Goal: Task Accomplishment & Management: Manage account settings

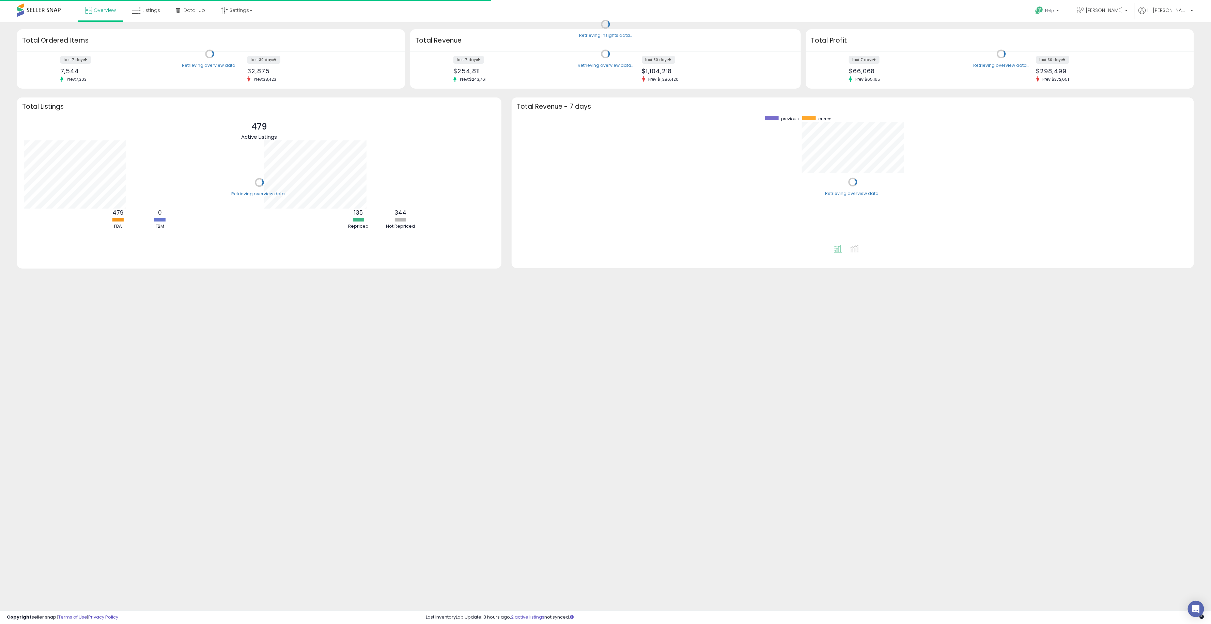
scroll to position [129, 669]
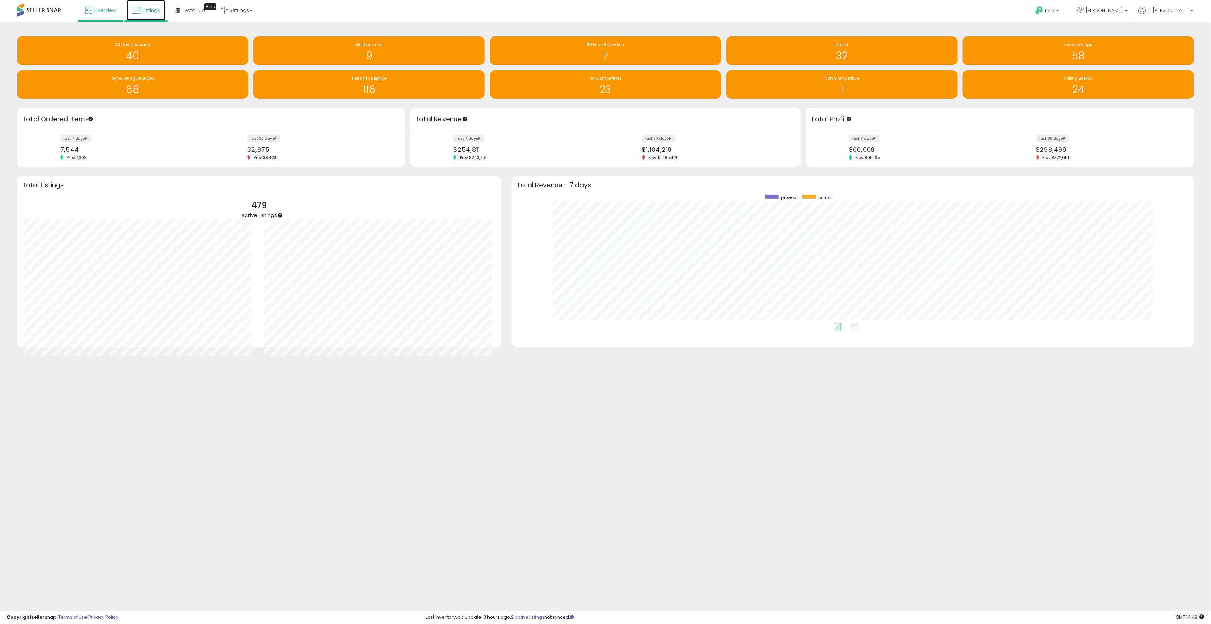
click at [152, 13] on link "Listings" at bounding box center [146, 10] width 38 height 20
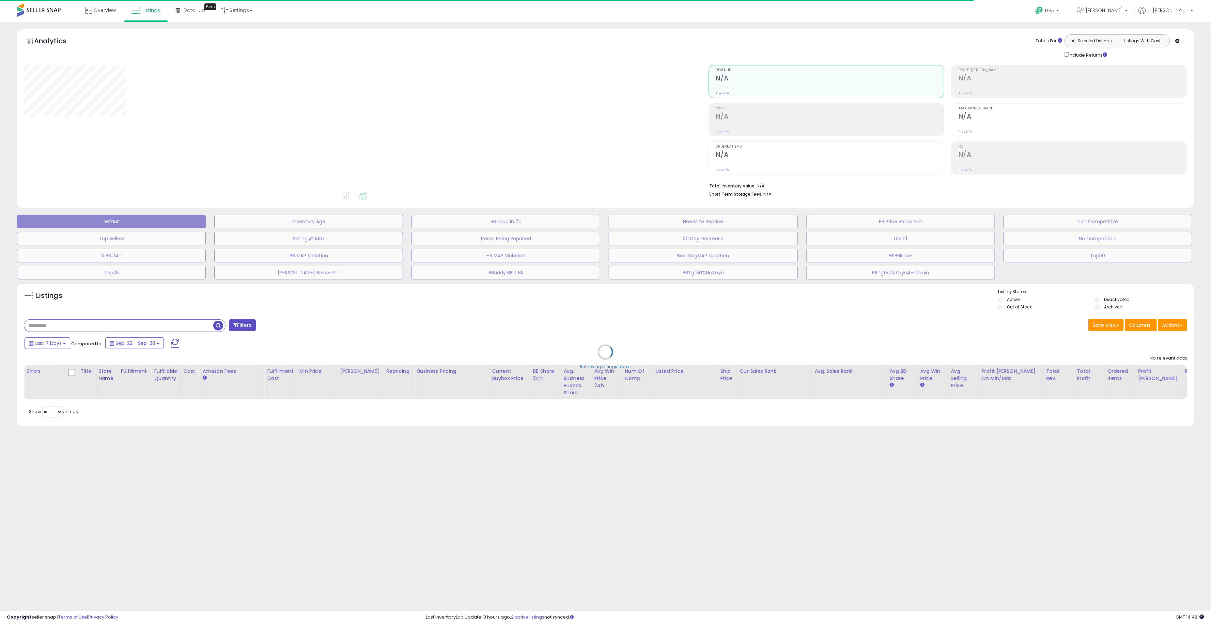
click at [120, 330] on div "Retrieving listings data.." at bounding box center [605, 356] width 1187 height 155
click at [89, 320] on div "Retrieving listings data.." at bounding box center [605, 356] width 1187 height 155
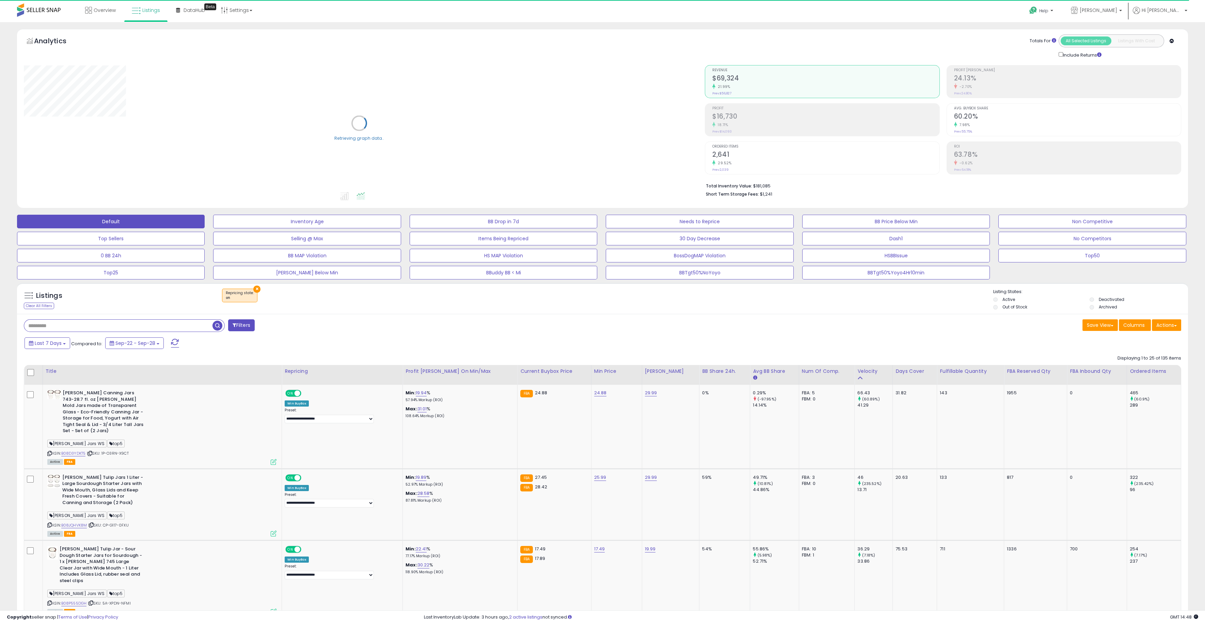
click at [87, 324] on input "text" at bounding box center [118, 325] width 188 height 12
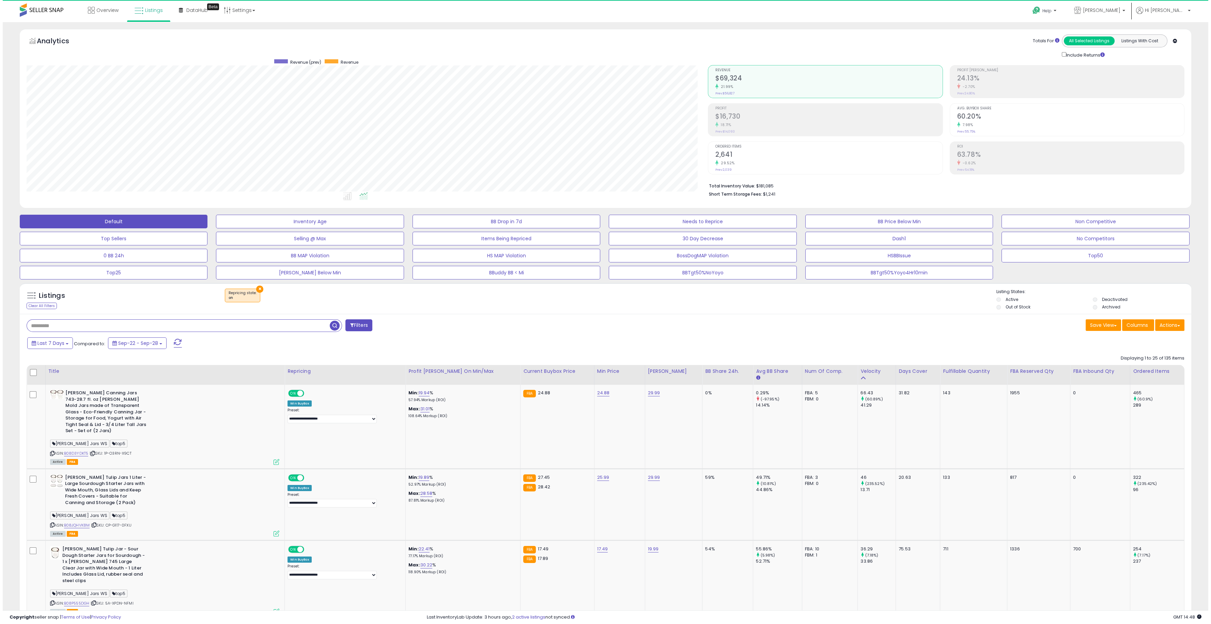
scroll to position [140, 681]
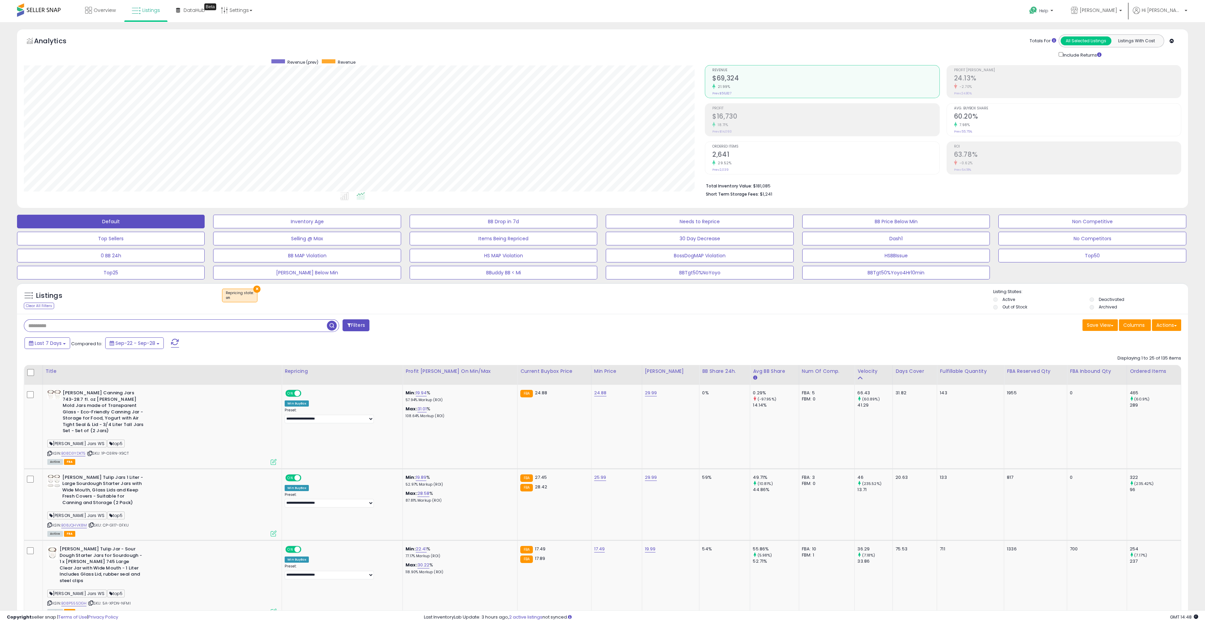
click at [254, 288] on button "×" at bounding box center [256, 288] width 7 height 7
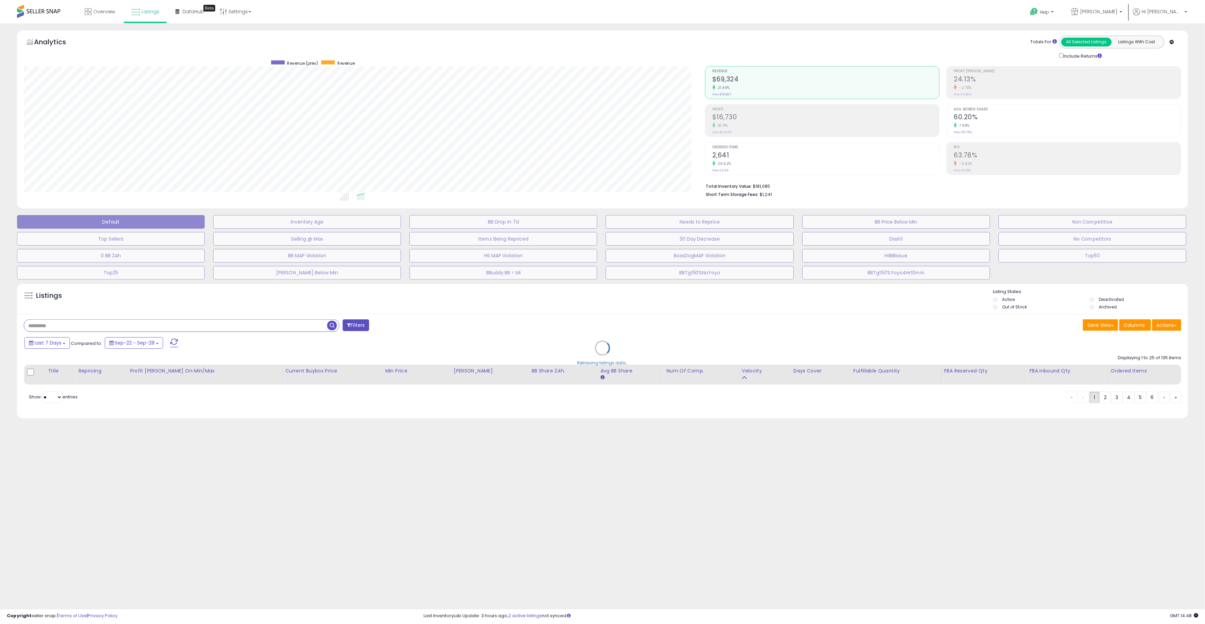
scroll to position [140, 685]
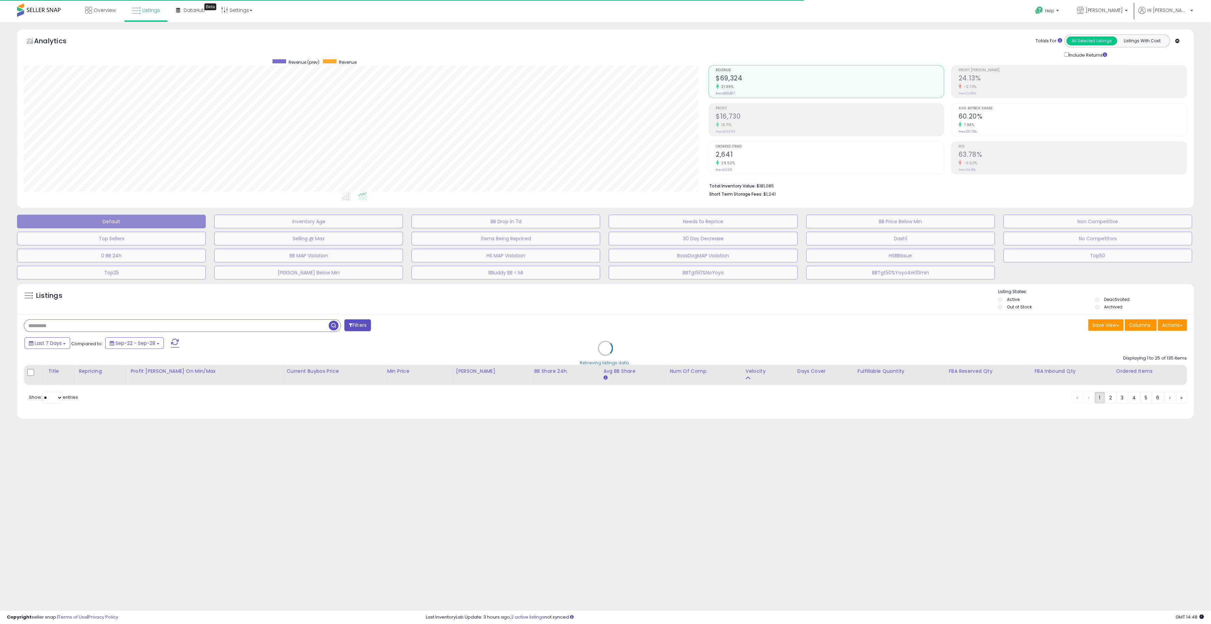
click at [220, 327] on div "Retrieving listings data.." at bounding box center [605, 353] width 1187 height 148
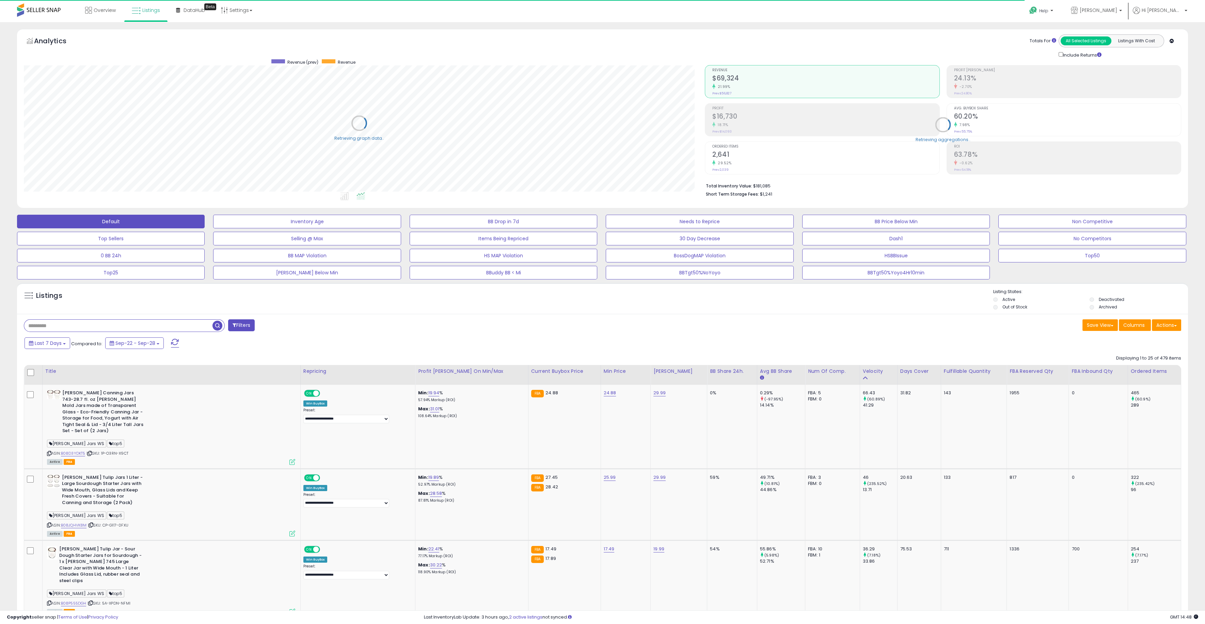
scroll to position [140, 681]
click at [218, 327] on span "button" at bounding box center [218, 325] width 10 height 10
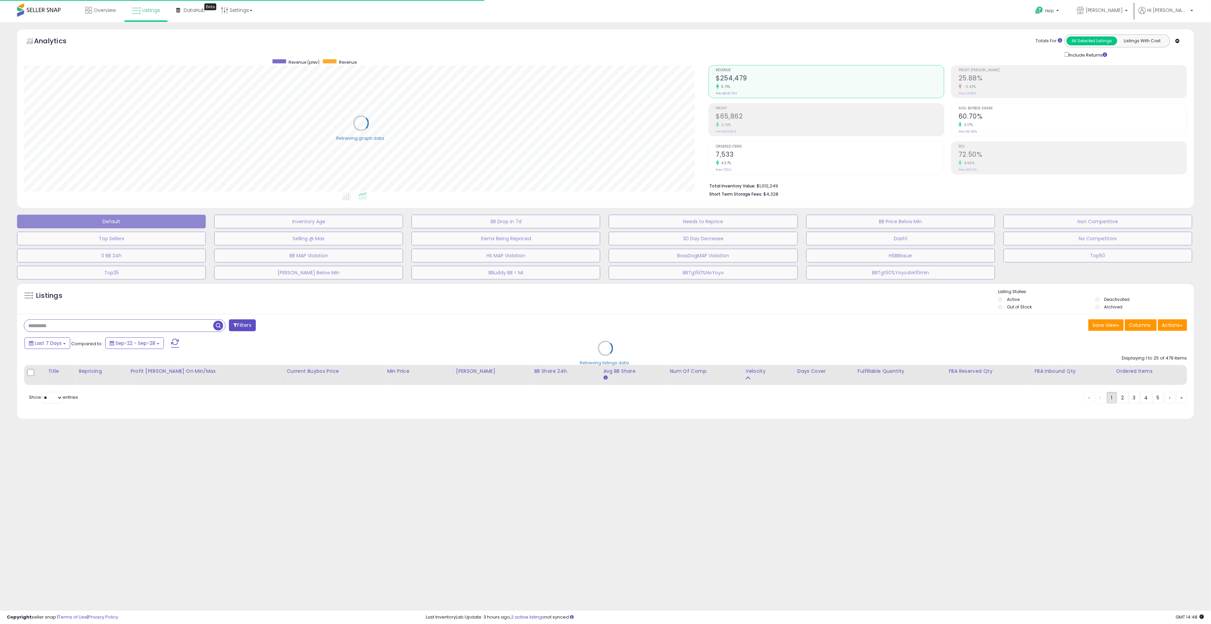
scroll to position [140, 685]
click at [210, 326] on div "Retrieving listings data.." at bounding box center [605, 353] width 1187 height 148
click at [194, 326] on div "Retrieving listings data.." at bounding box center [605, 353] width 1187 height 148
click at [165, 326] on div "Retrieving listings data.." at bounding box center [605, 353] width 1187 height 148
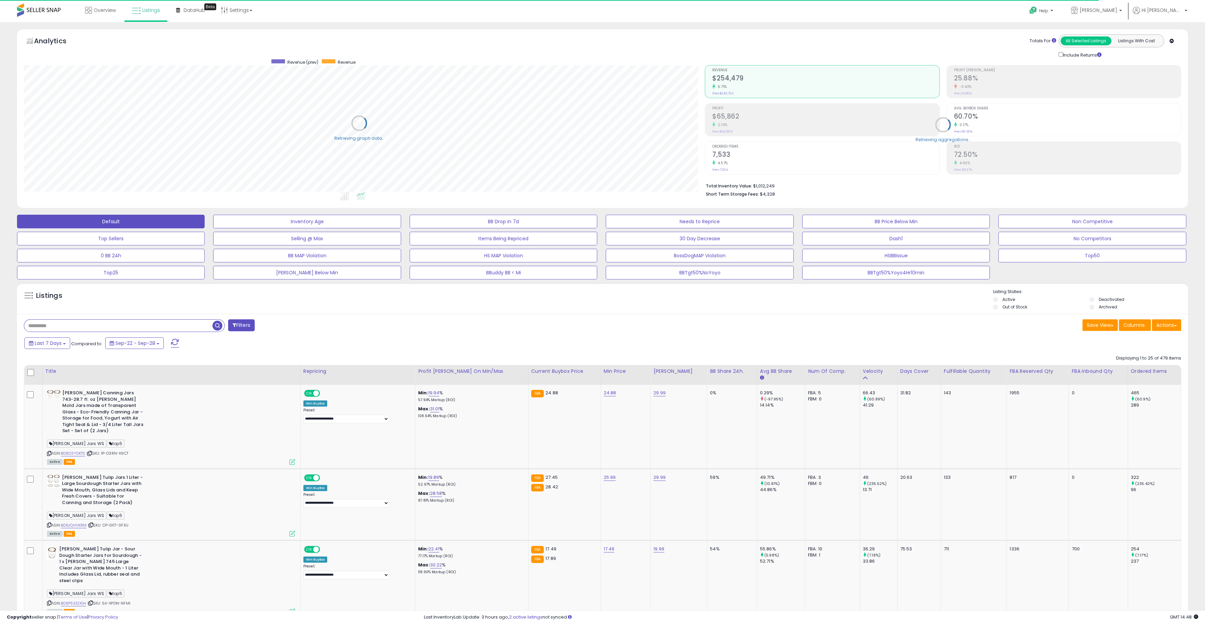
scroll to position [340428, 339886]
click at [163, 327] on input "text" at bounding box center [175, 325] width 303 height 12
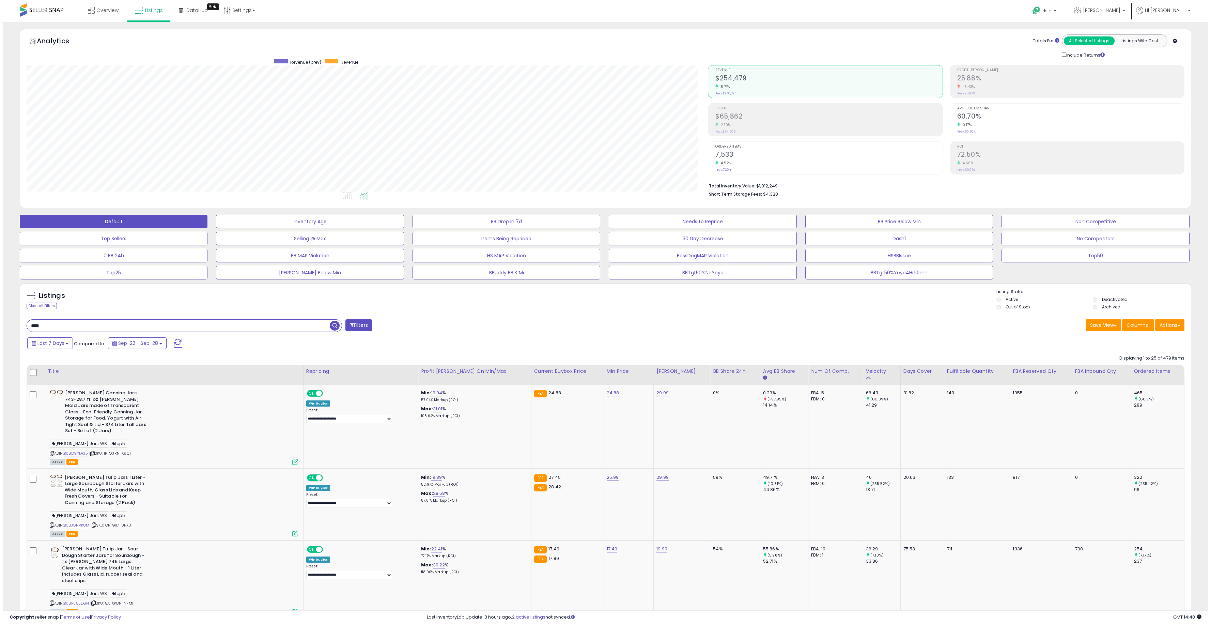
scroll to position [140, 681]
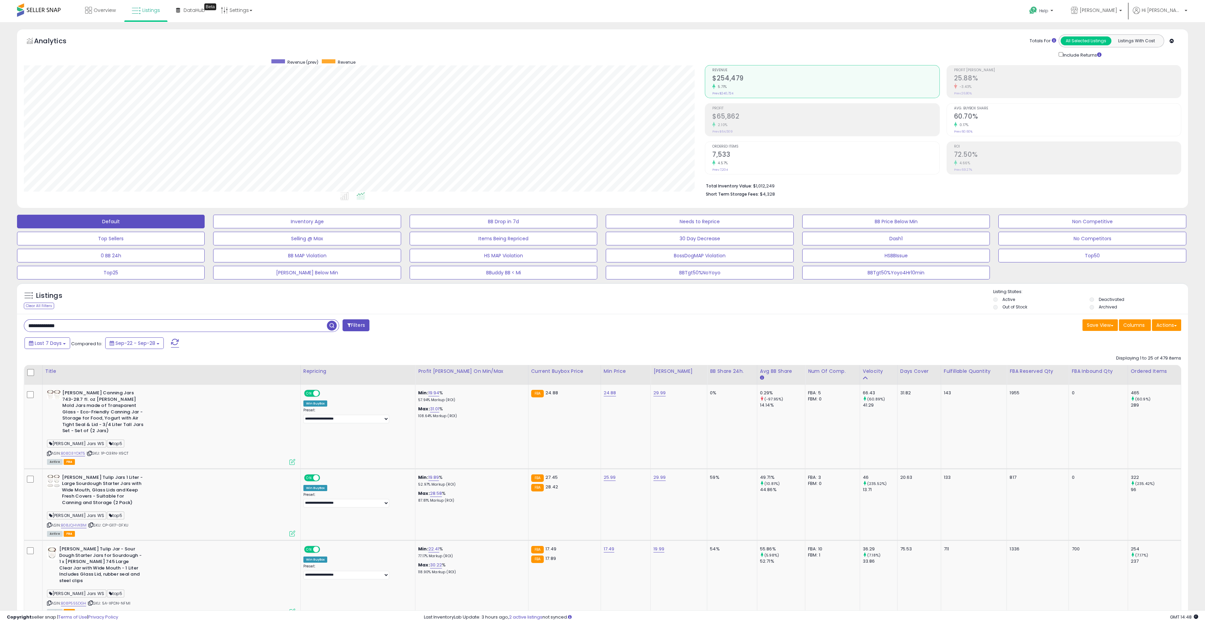
type input "**********"
click at [1003, 124] on div "-8.69%" at bounding box center [1067, 125] width 227 height 6
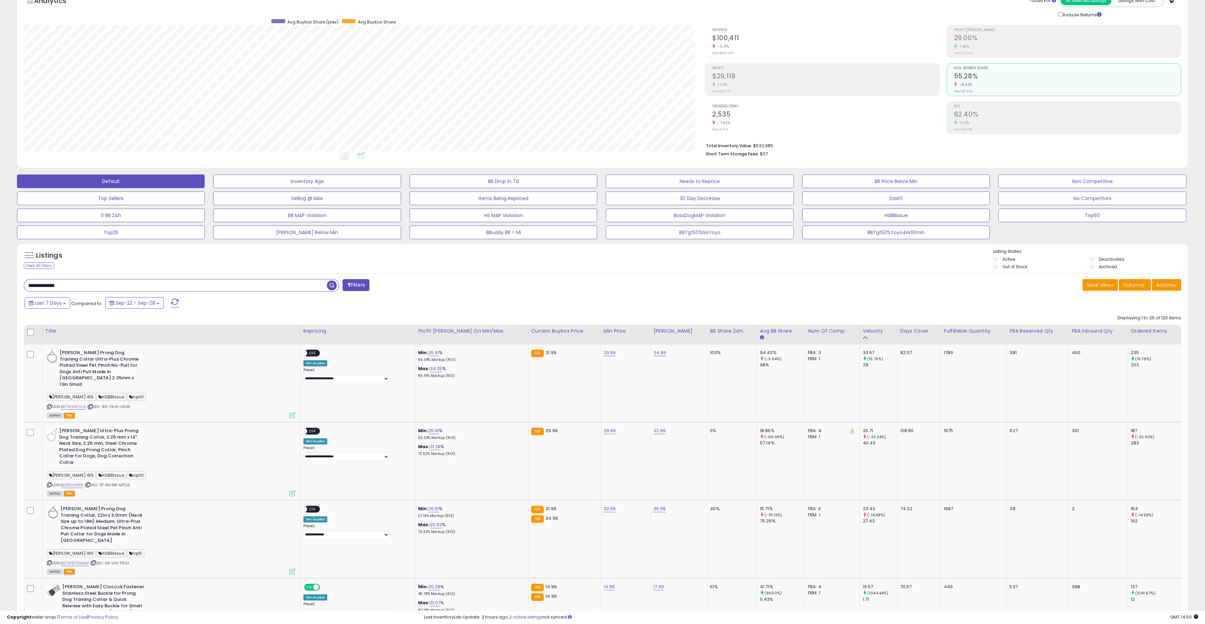
scroll to position [103, 0]
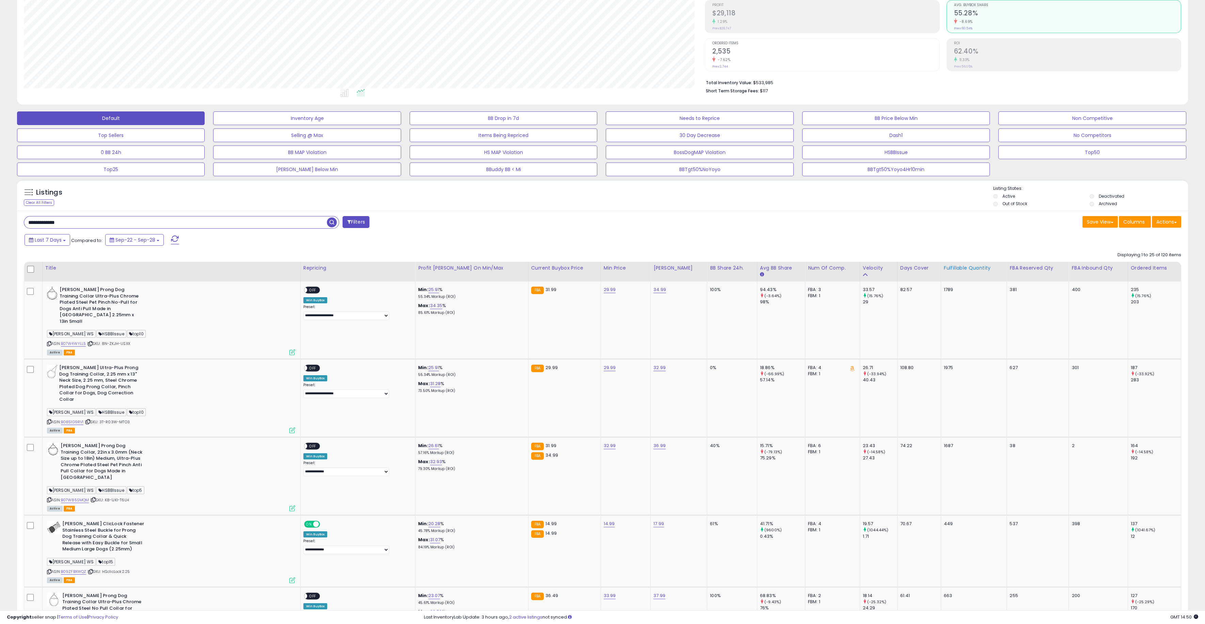
click at [945, 269] on div "Fulfillable Quantity" at bounding box center [974, 267] width 60 height 7
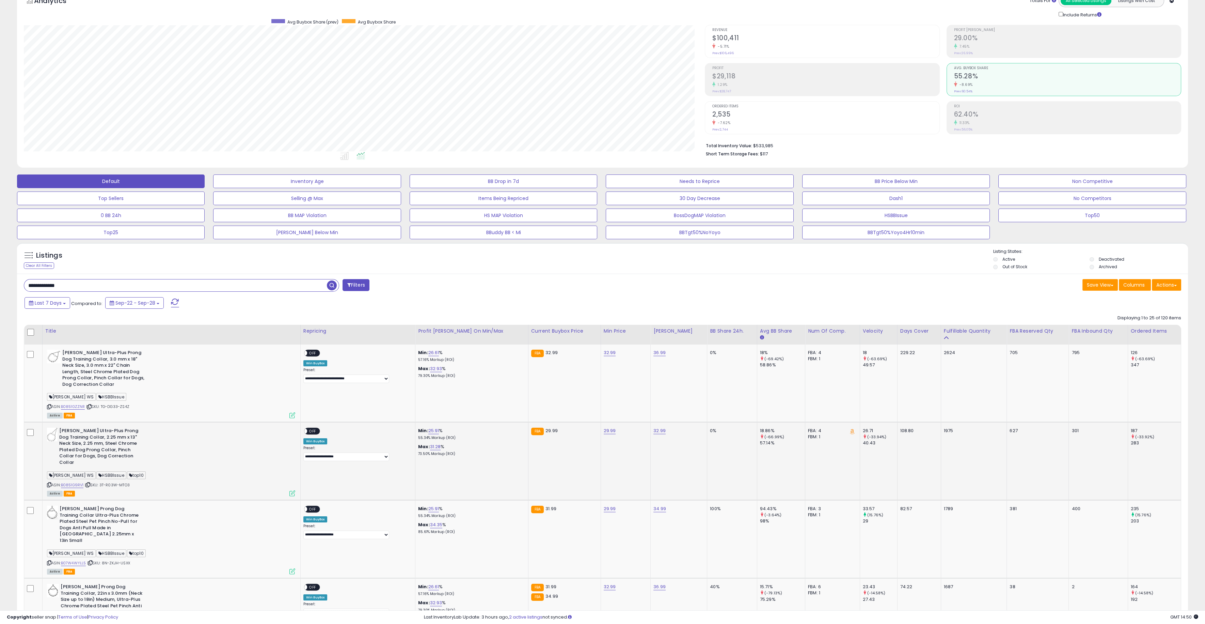
scroll to position [56, 0]
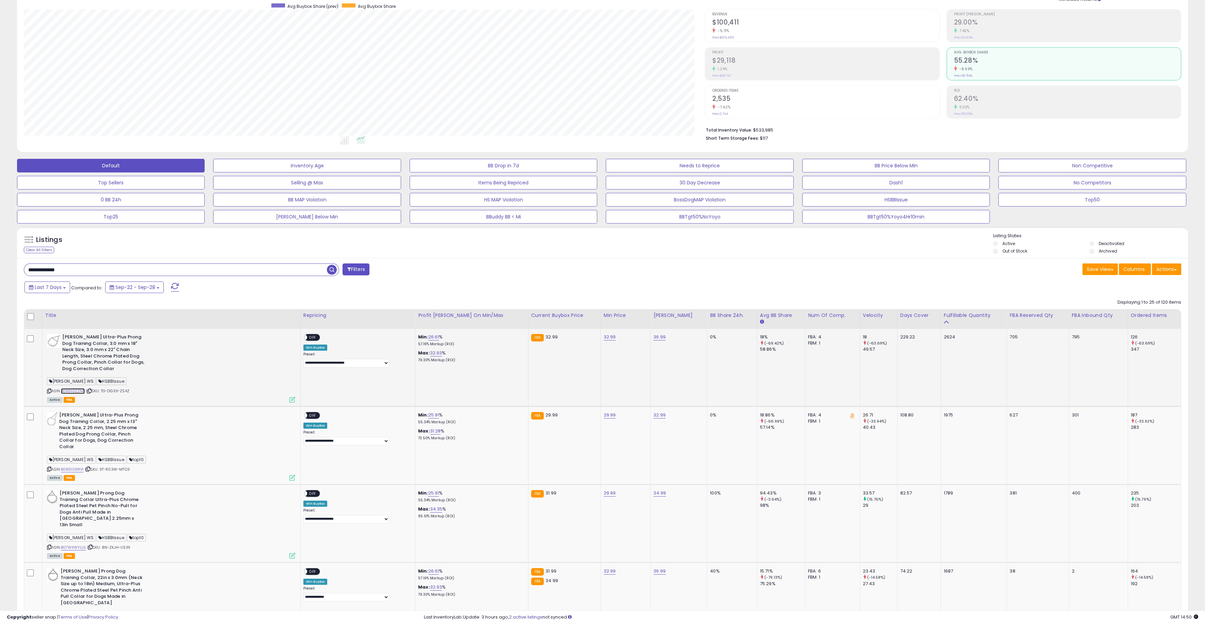
click at [73, 390] on link "B0851GZZNR" at bounding box center [73, 391] width 24 height 6
click at [79, 468] on link "B0851G9RV1" at bounding box center [72, 469] width 23 height 6
click at [80, 544] on link "B07W4WYLL5" at bounding box center [73, 547] width 25 height 6
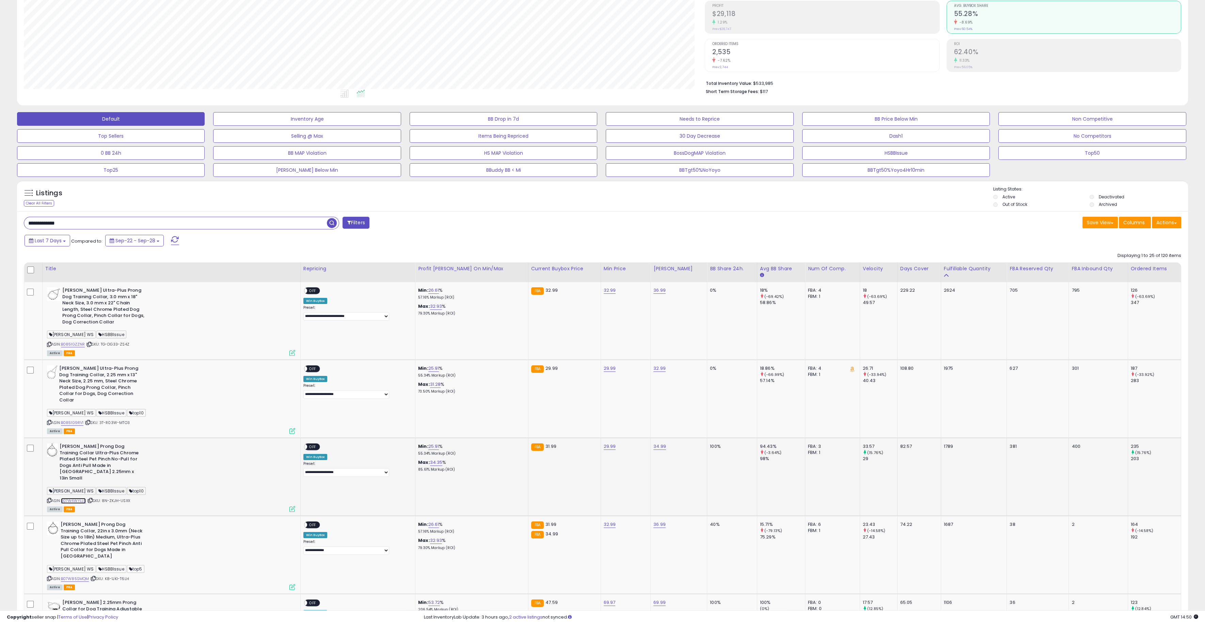
scroll to position [173, 0]
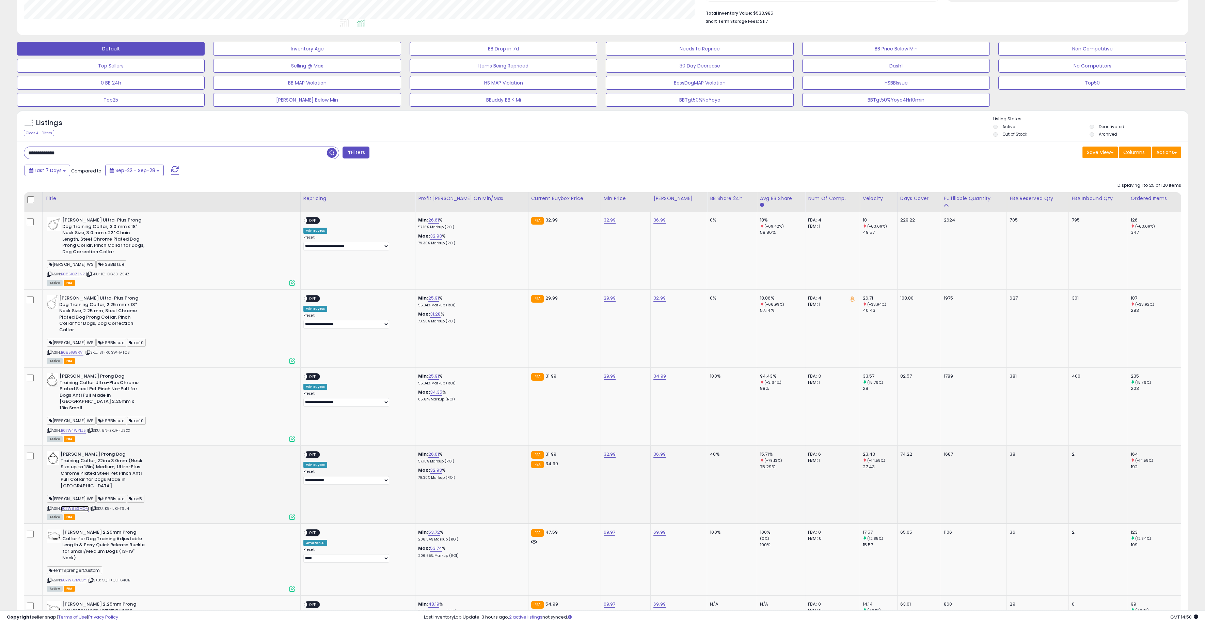
click at [80, 505] on link "B07W85SMQM" at bounding box center [75, 508] width 28 height 6
click at [56, 170] on span "Last 7 Days" at bounding box center [48, 170] width 27 height 7
type input "**********"
click at [49, 198] on li "Last 30 Days" at bounding box center [55, 200] width 54 height 9
click at [333, 153] on span "button" at bounding box center [332, 153] width 10 height 10
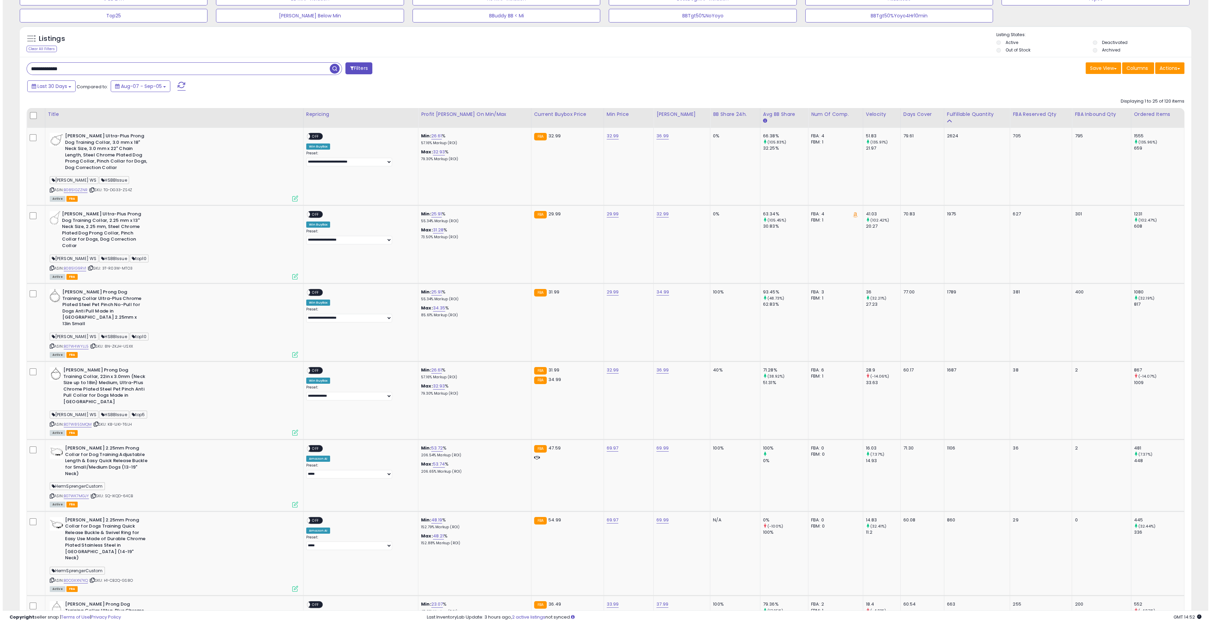
scroll to position [0, 0]
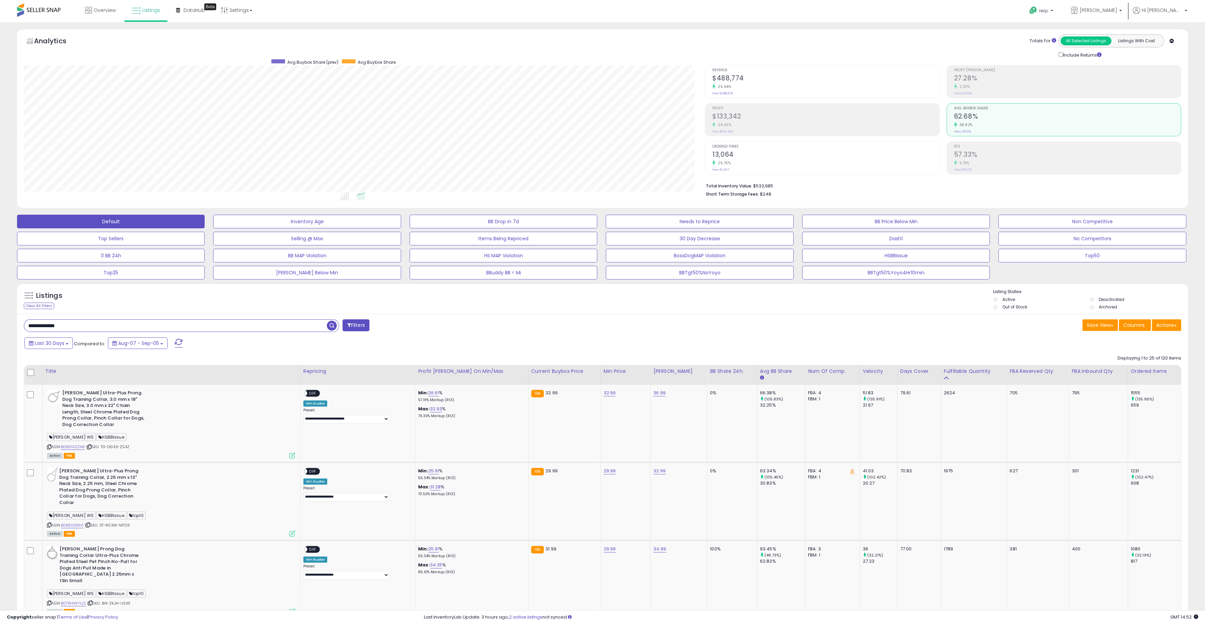
click at [96, 327] on input "**********" at bounding box center [175, 325] width 303 height 12
type input "**********"
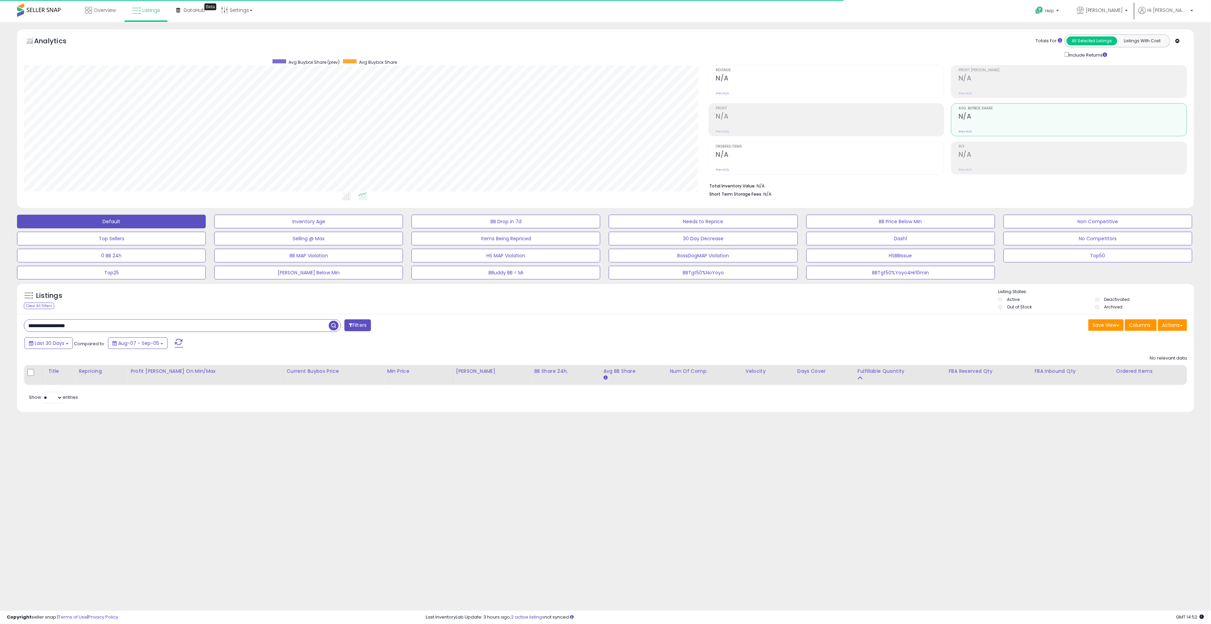
scroll to position [140, 685]
